Goal: Task Accomplishment & Management: Manage account settings

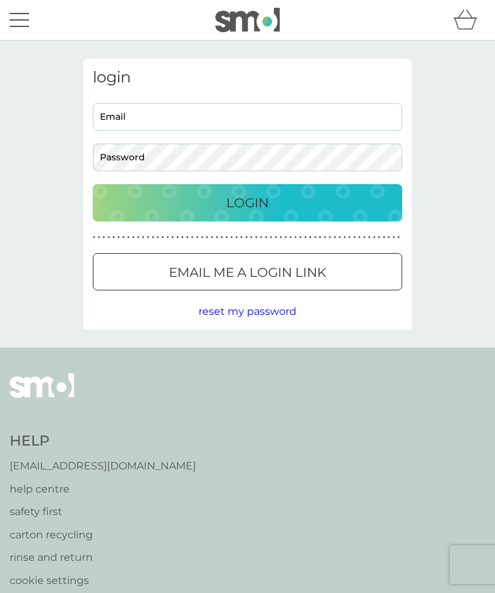
click at [122, 112] on input "Email" at bounding box center [247, 117] width 309 height 28
click at [147, 117] on input "Email" at bounding box center [247, 117] width 309 height 28
type input "jackiema66@yahoo.co.uk"
click at [247, 202] on button "Login" at bounding box center [247, 202] width 309 height 37
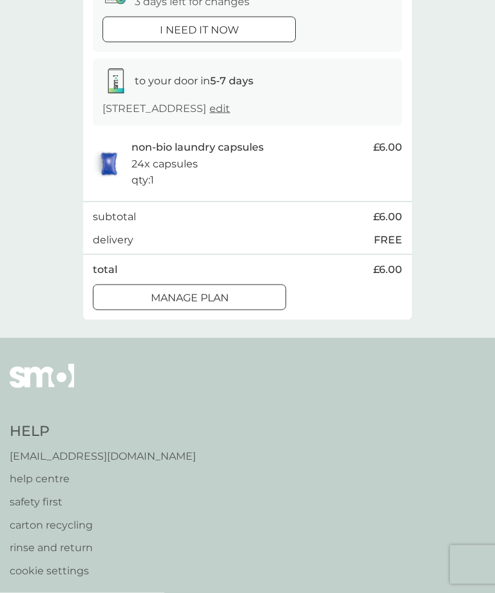
scroll to position [162, 0]
click at [159, 172] on p "24x capsules" at bounding box center [164, 163] width 66 height 17
click at [115, 170] on img at bounding box center [109, 164] width 32 height 30
click at [390, 155] on span "£6.00" at bounding box center [387, 146] width 29 height 17
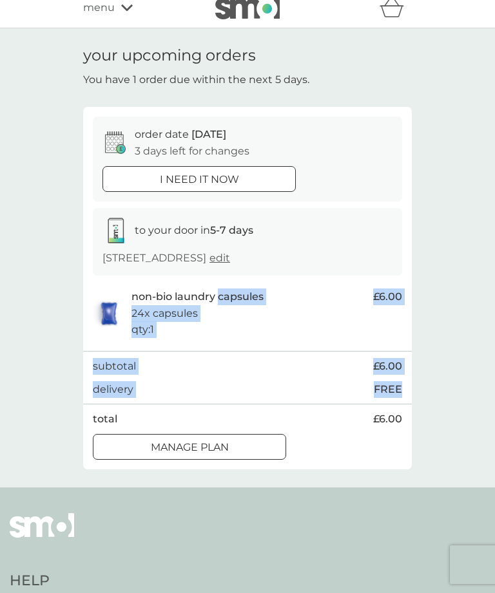
scroll to position [0, 0]
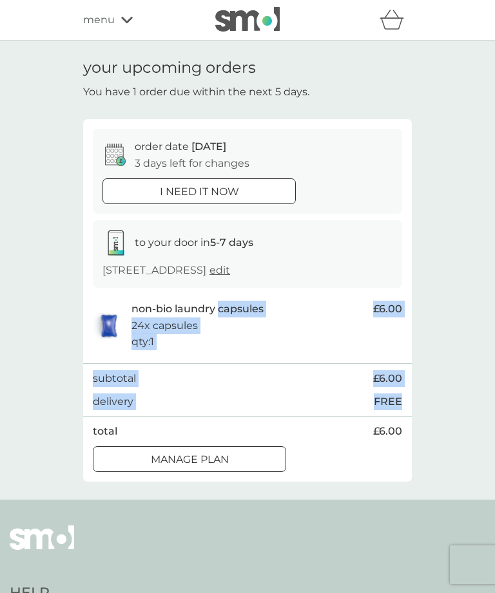
click at [122, 149] on icon at bounding box center [120, 151] width 4 height 4
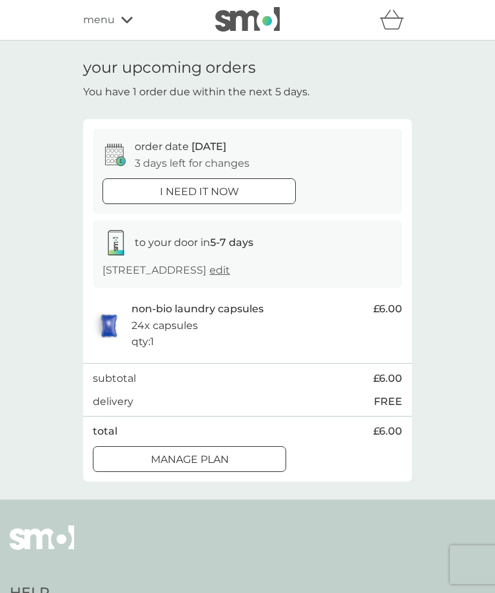
click at [115, 24] on div "menu" at bounding box center [137, 20] width 109 height 17
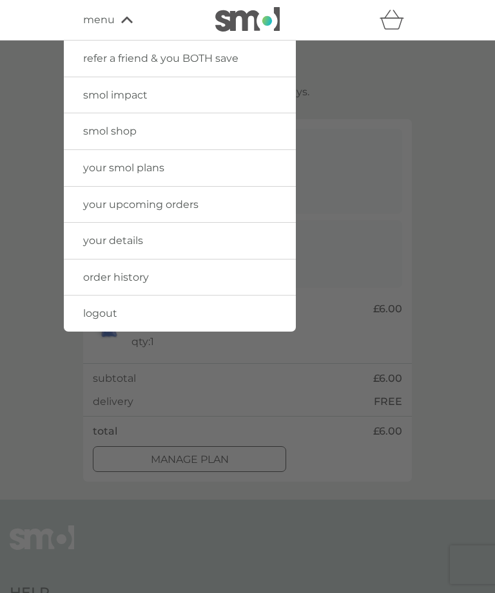
click at [126, 158] on link "your smol plans" at bounding box center [180, 168] width 232 height 36
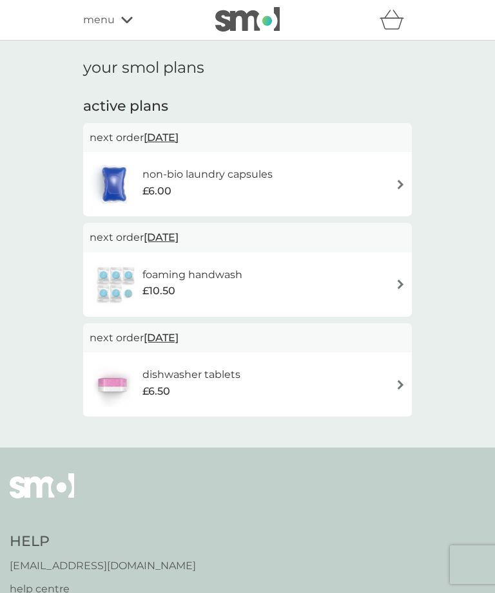
click at [401, 184] on img at bounding box center [400, 185] width 10 height 10
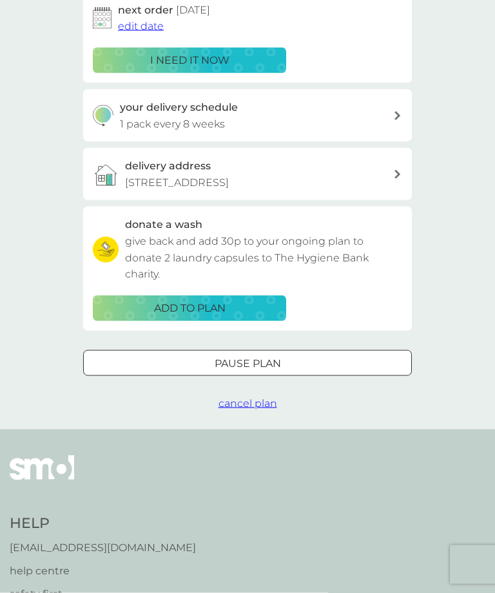
click at [236, 370] on div at bounding box center [247, 364] width 46 height 14
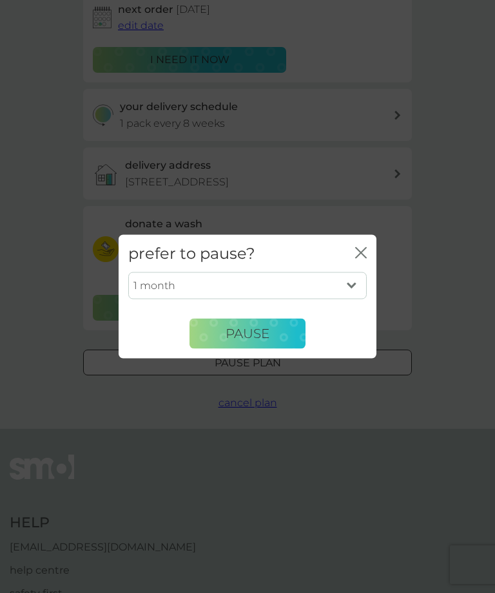
click at [351, 299] on select "1 month 2 months 3 months 4 months 5 months 6 months" at bounding box center [247, 285] width 238 height 27
select select "2"
click at [240, 341] on span "Pause" at bounding box center [247, 333] width 44 height 15
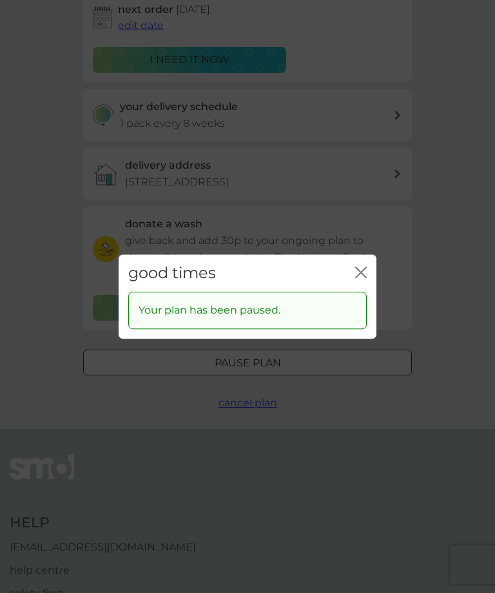
click at [358, 278] on icon "close" at bounding box center [361, 273] width 12 height 12
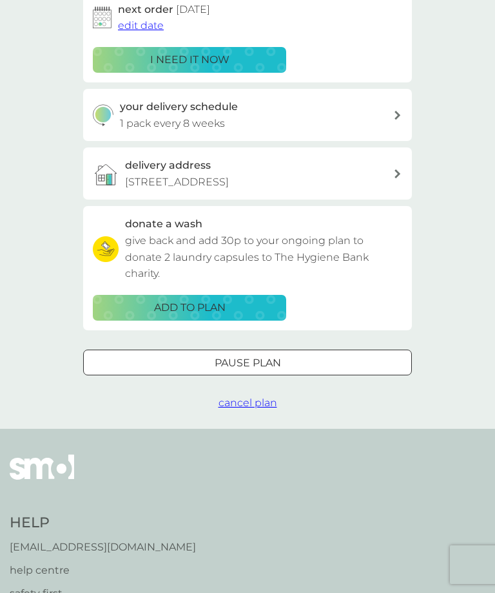
scroll to position [229, 0]
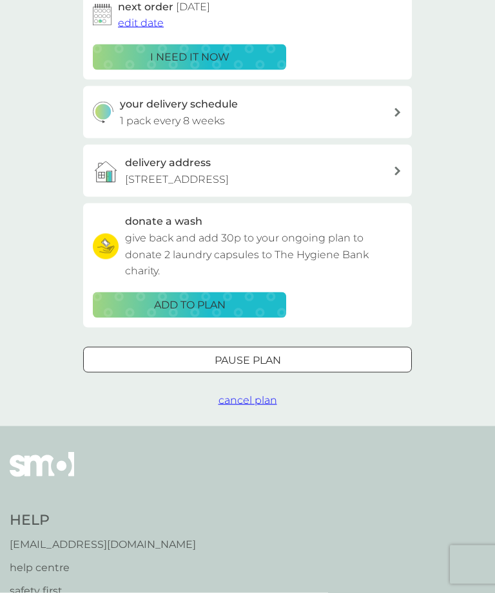
click at [447, 332] on div "your smol plans non-bio laundry capsules £6.00 24x capsules plan settings next …" at bounding box center [247, 119] width 495 height 614
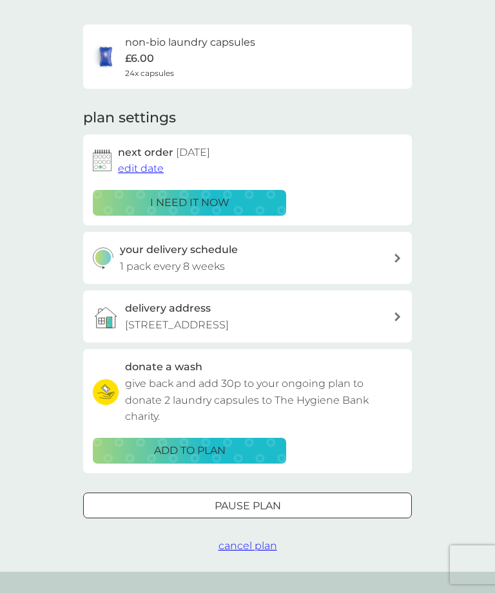
scroll to position [0, 0]
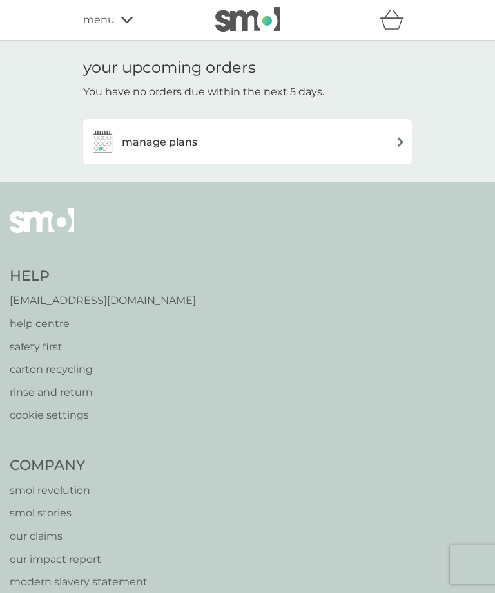
click at [403, 137] on img at bounding box center [400, 142] width 10 height 10
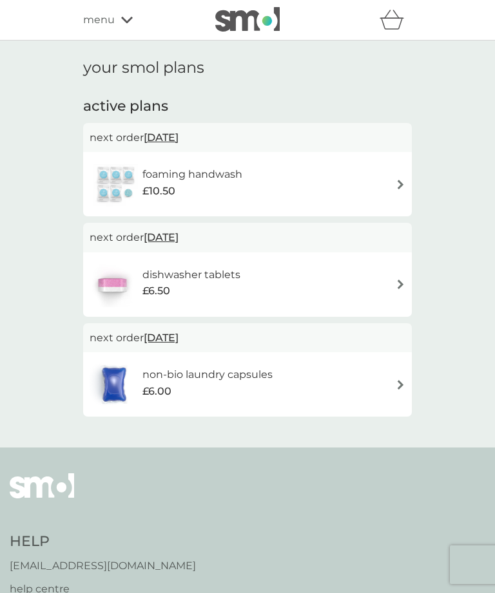
click at [128, 140] on p "next order 22 Oct 2025" at bounding box center [248, 137] width 316 height 17
click at [457, 336] on div "your smol plans active plans next order 22 Oct 2025 foaming handwash £10.50 nex…" at bounding box center [247, 244] width 495 height 407
click at [104, 23] on span "menu" at bounding box center [99, 20] width 32 height 17
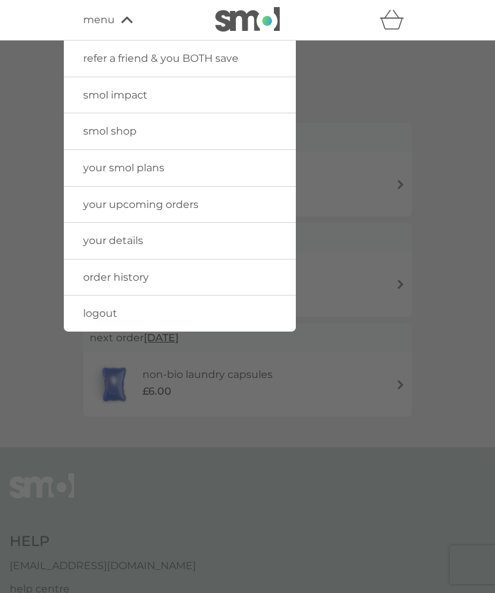
click at [109, 169] on span "your smol plans" at bounding box center [123, 168] width 81 height 12
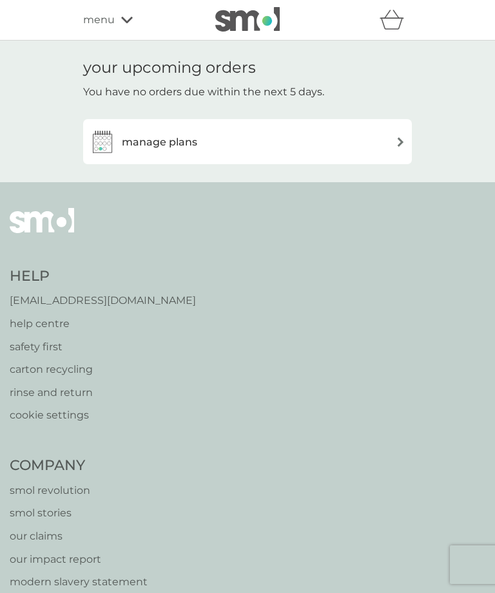
click at [106, 138] on img at bounding box center [103, 142] width 26 height 26
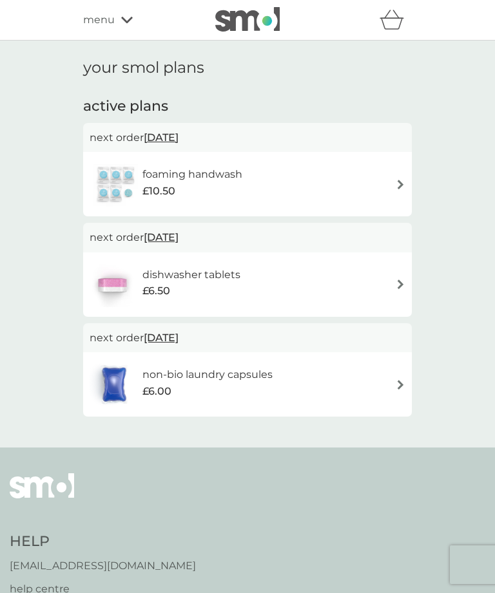
click at [395, 181] on img at bounding box center [400, 185] width 10 height 10
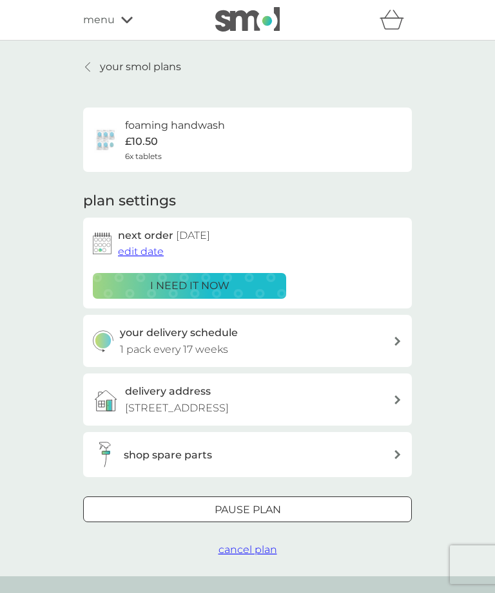
click at [229, 517] on div at bounding box center [247, 511] width 46 height 14
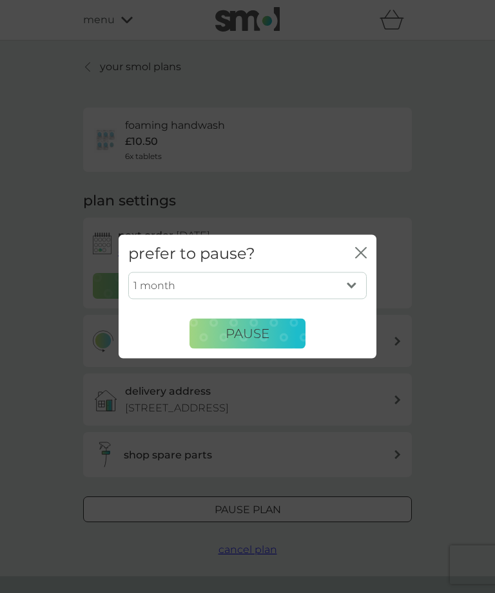
click at [242, 328] on span "Pause" at bounding box center [247, 333] width 44 height 15
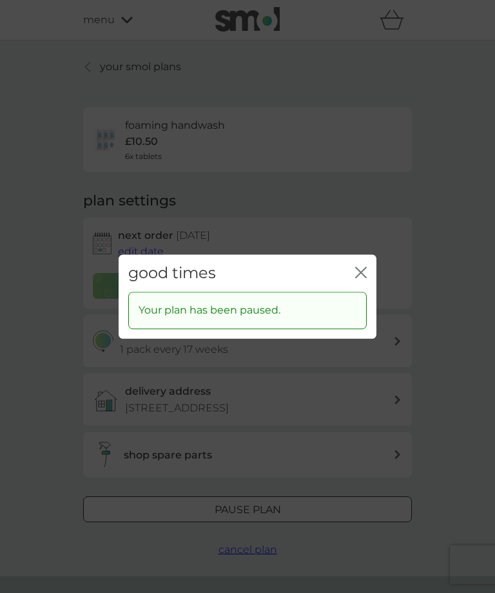
click at [359, 269] on icon "close" at bounding box center [361, 273] width 12 height 12
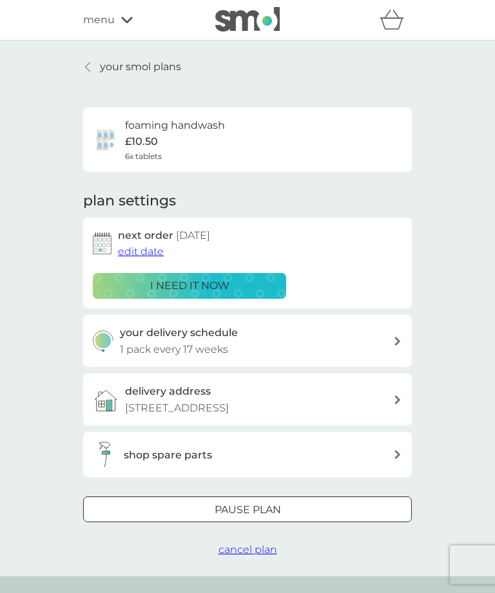
click at [104, 19] on span "menu" at bounding box center [99, 20] width 32 height 17
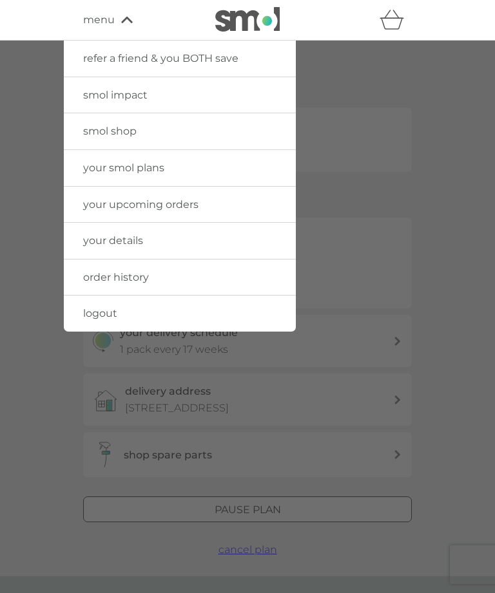
click at [131, 199] on span "your upcoming orders" at bounding box center [140, 204] width 115 height 12
